Goal: Information Seeking & Learning: Learn about a topic

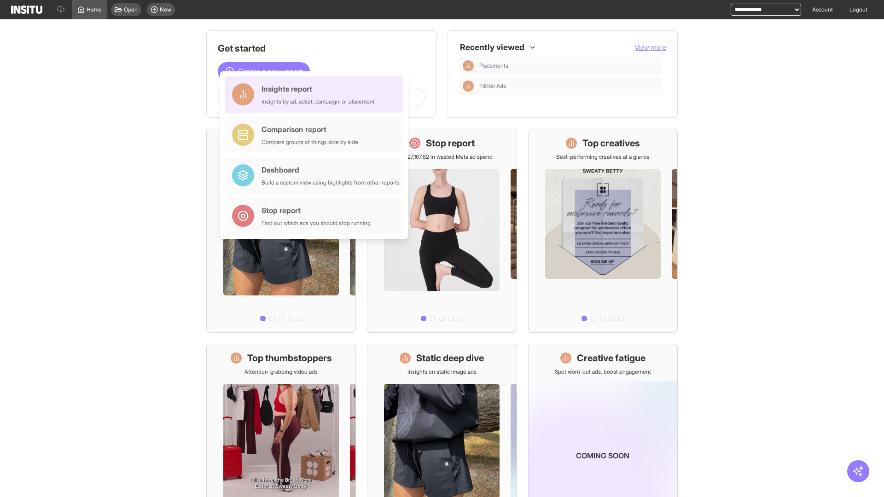
click at [316, 94] on div "Insights report Insights by ad, adset, campaign, or placement" at bounding box center [317, 94] width 113 height 22
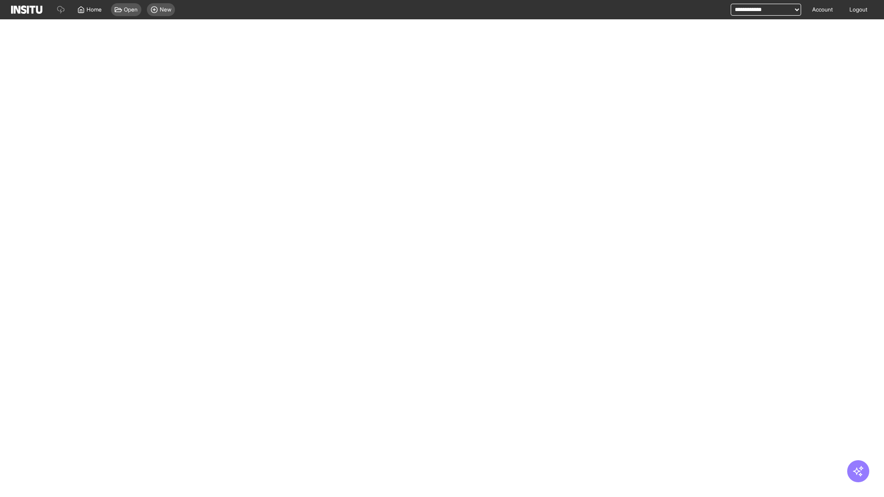
select select "**"
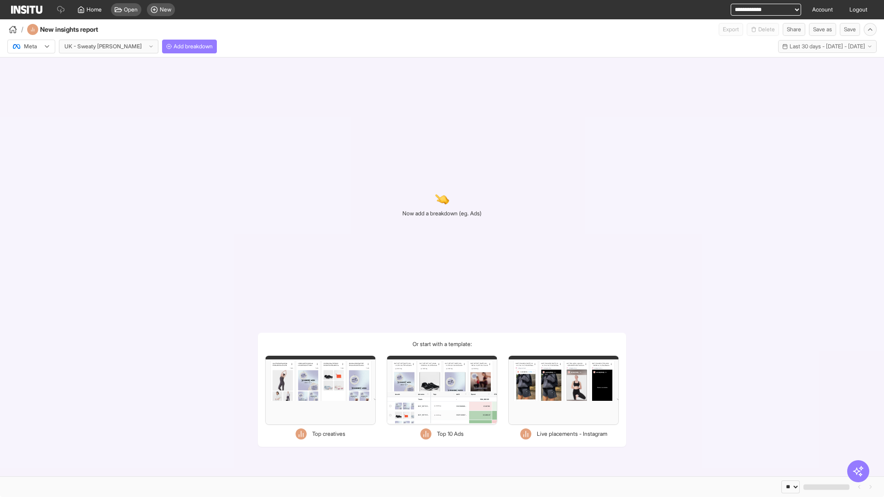
click at [31, 46] on div at bounding box center [25, 46] width 26 height 9
